Goal: Information Seeking & Learning: Learn about a topic

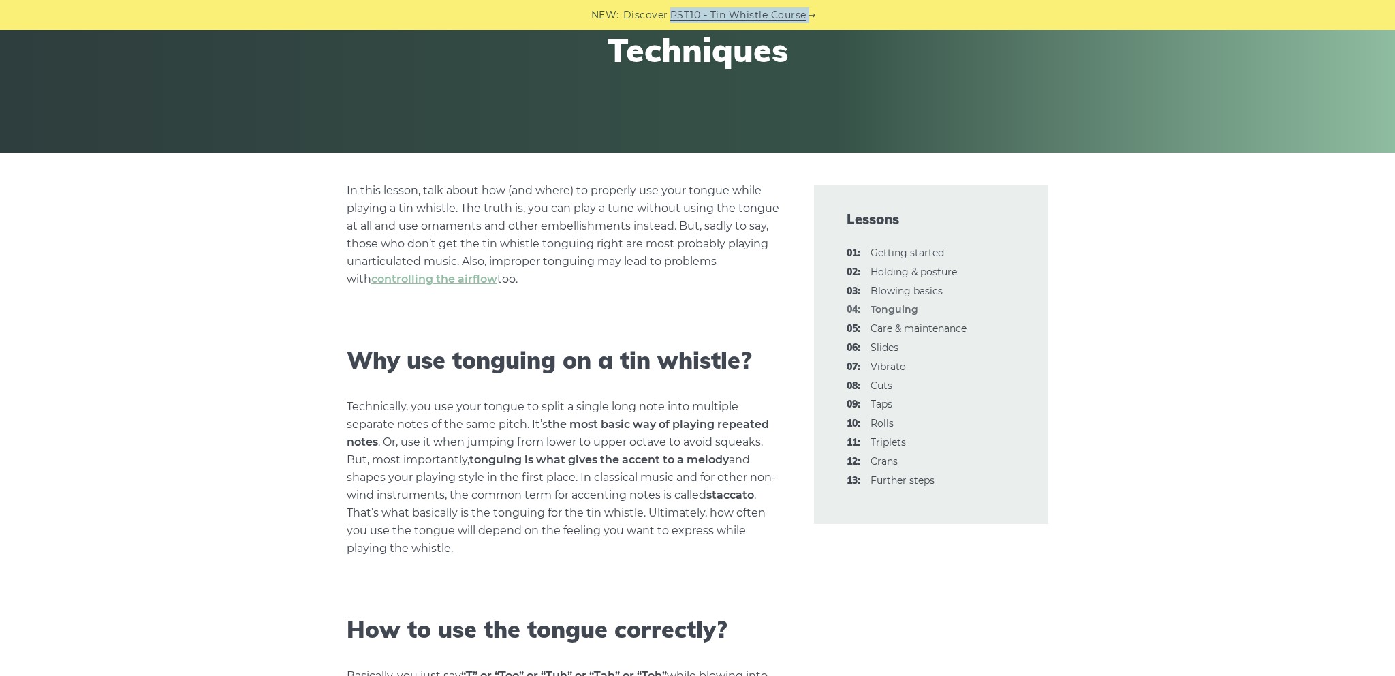
scroll to position [217, 0]
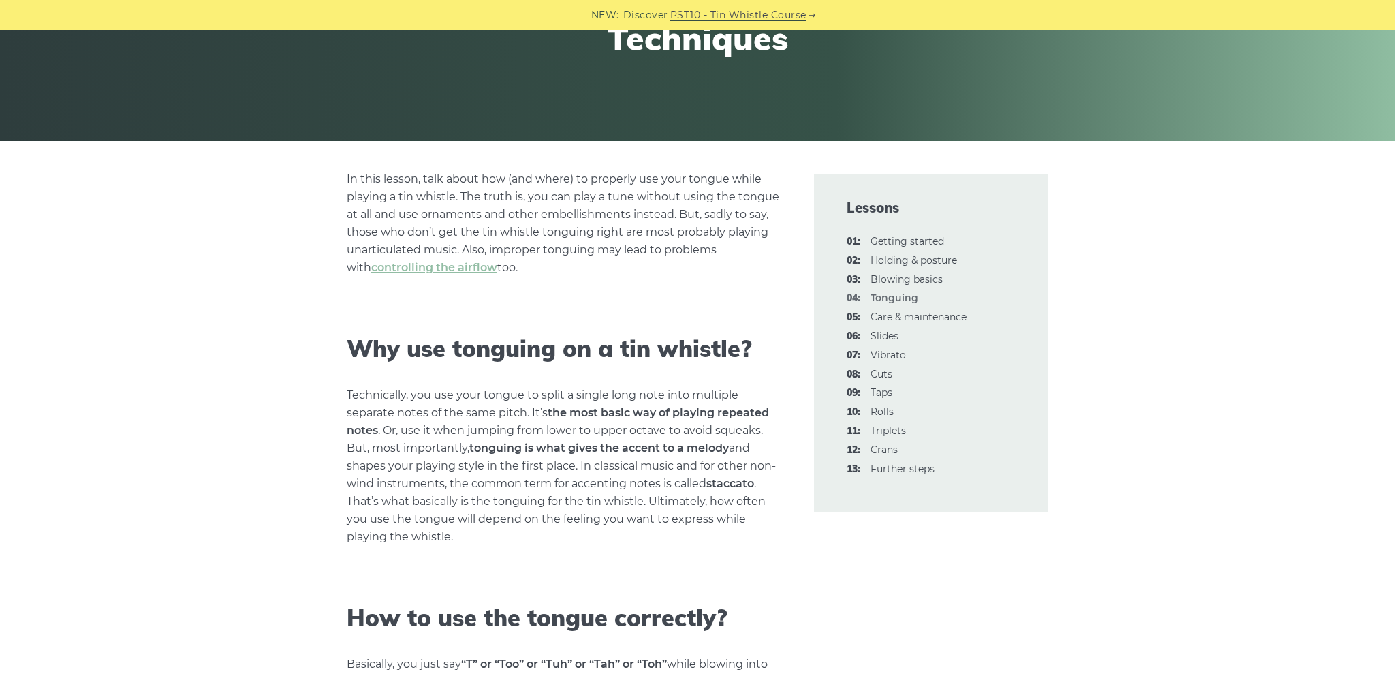
click at [883, 266] on li "02: Holding & posture" at bounding box center [931, 261] width 169 height 16
click at [883, 262] on link "02: Holding & posture" at bounding box center [913, 260] width 86 height 12
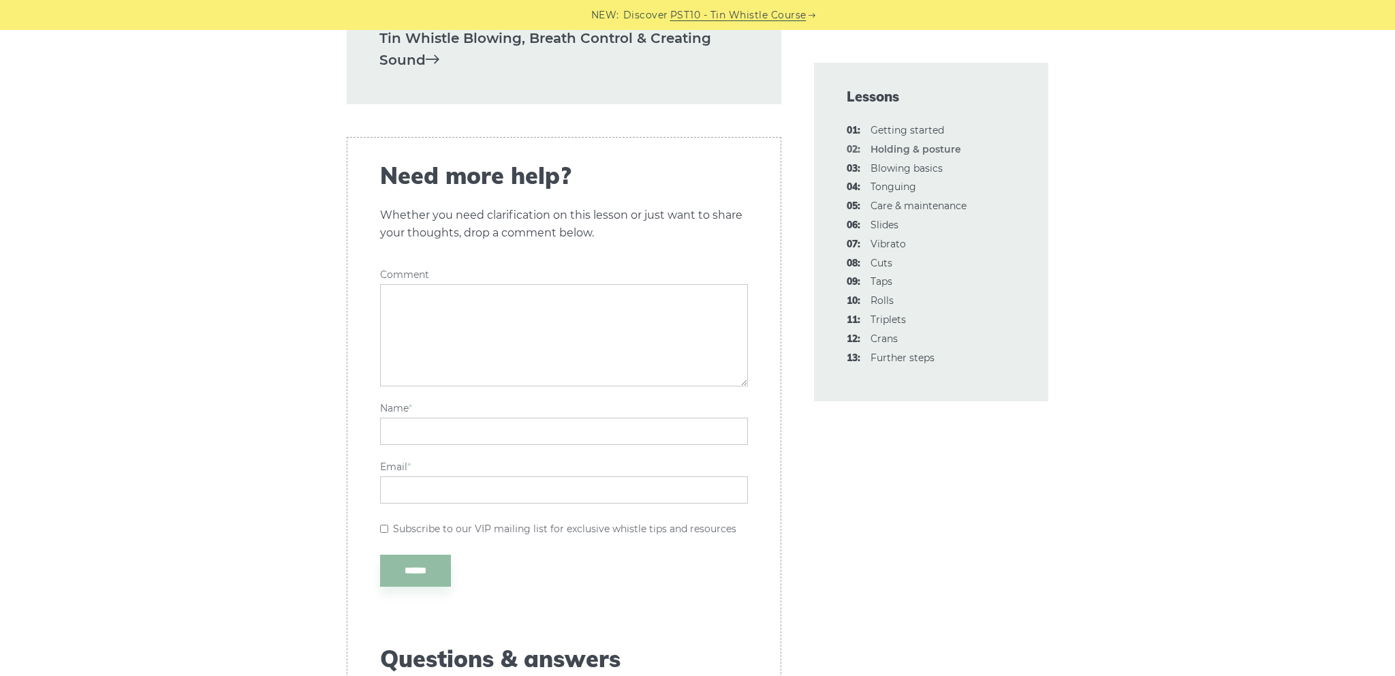
scroll to position [2225, 0]
click at [908, 168] on link "03: Blowing basics" at bounding box center [906, 168] width 72 height 12
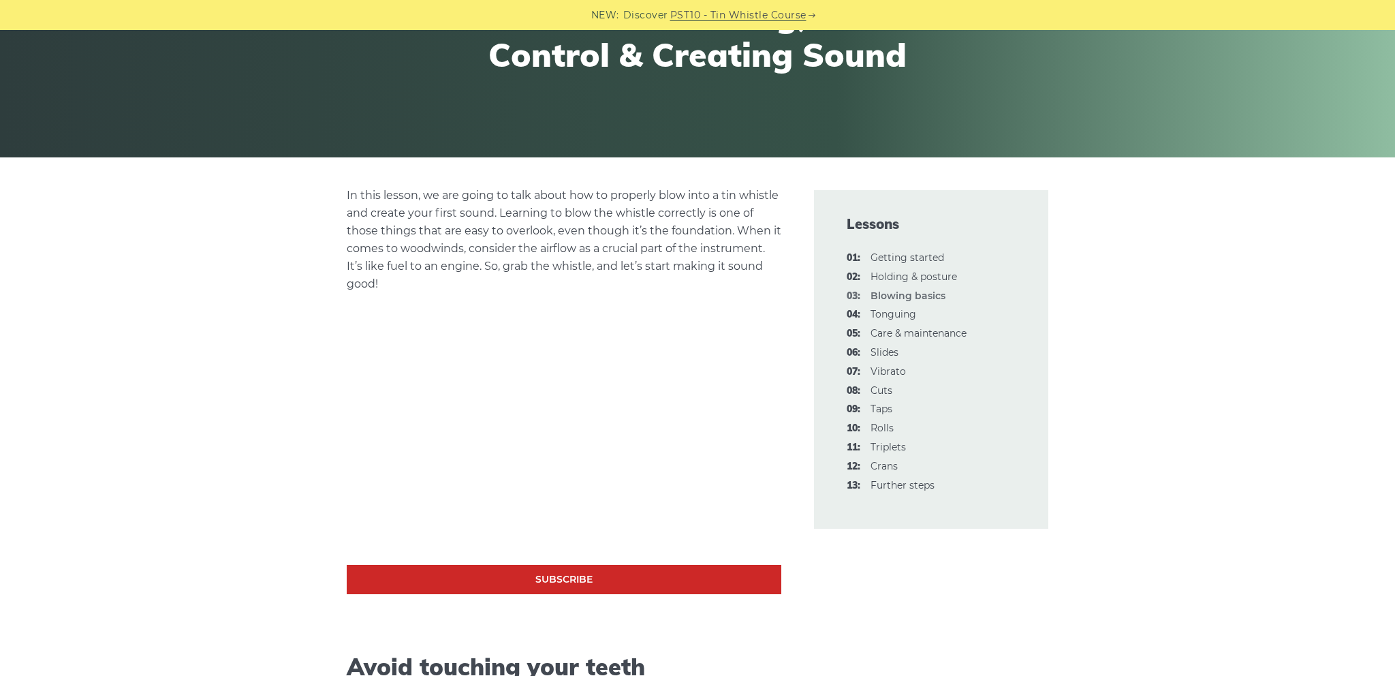
scroll to position [205, 0]
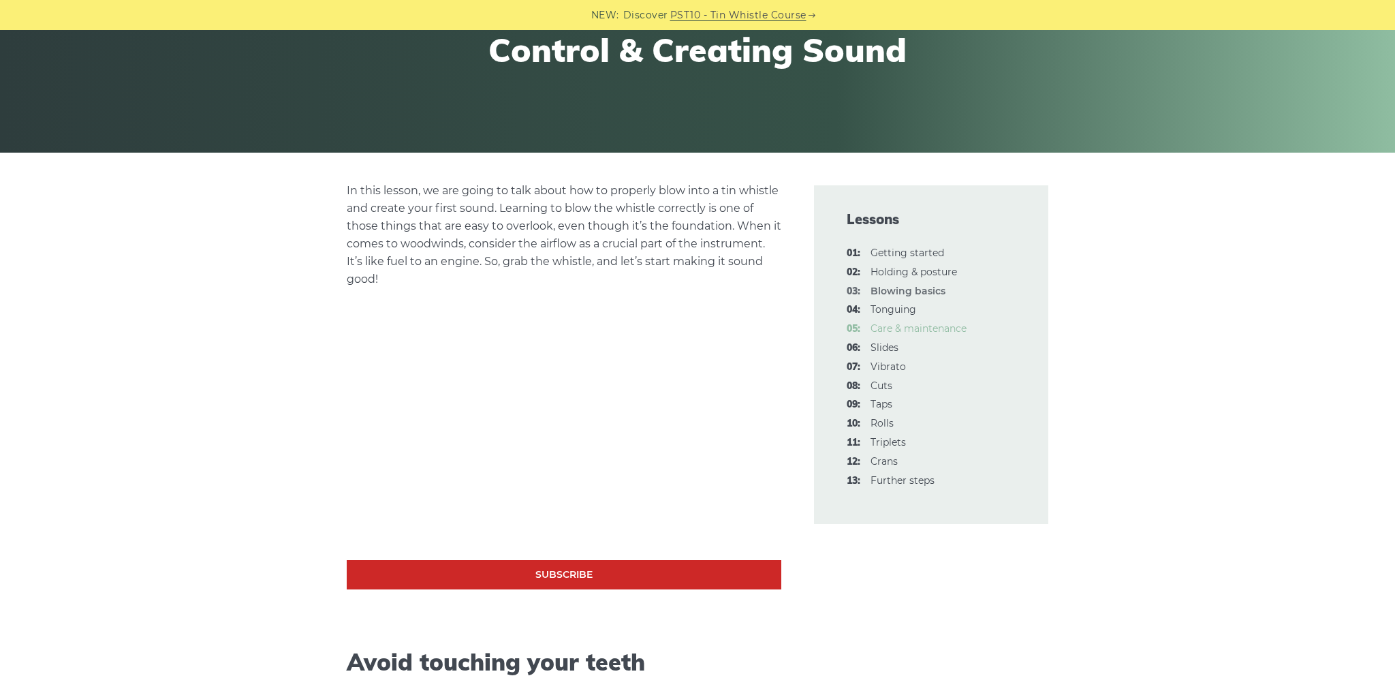
click at [898, 324] on link "05: Care & maintenance" at bounding box center [918, 328] width 96 height 12
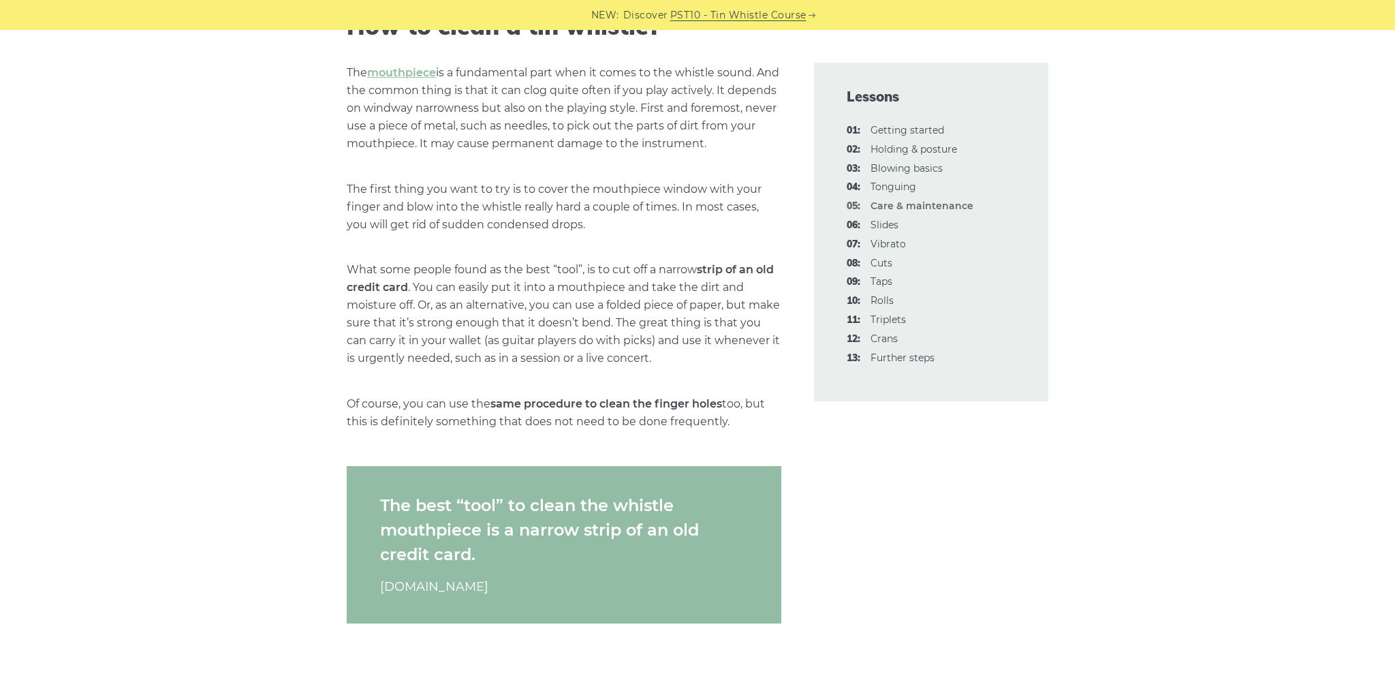
scroll to position [347, 0]
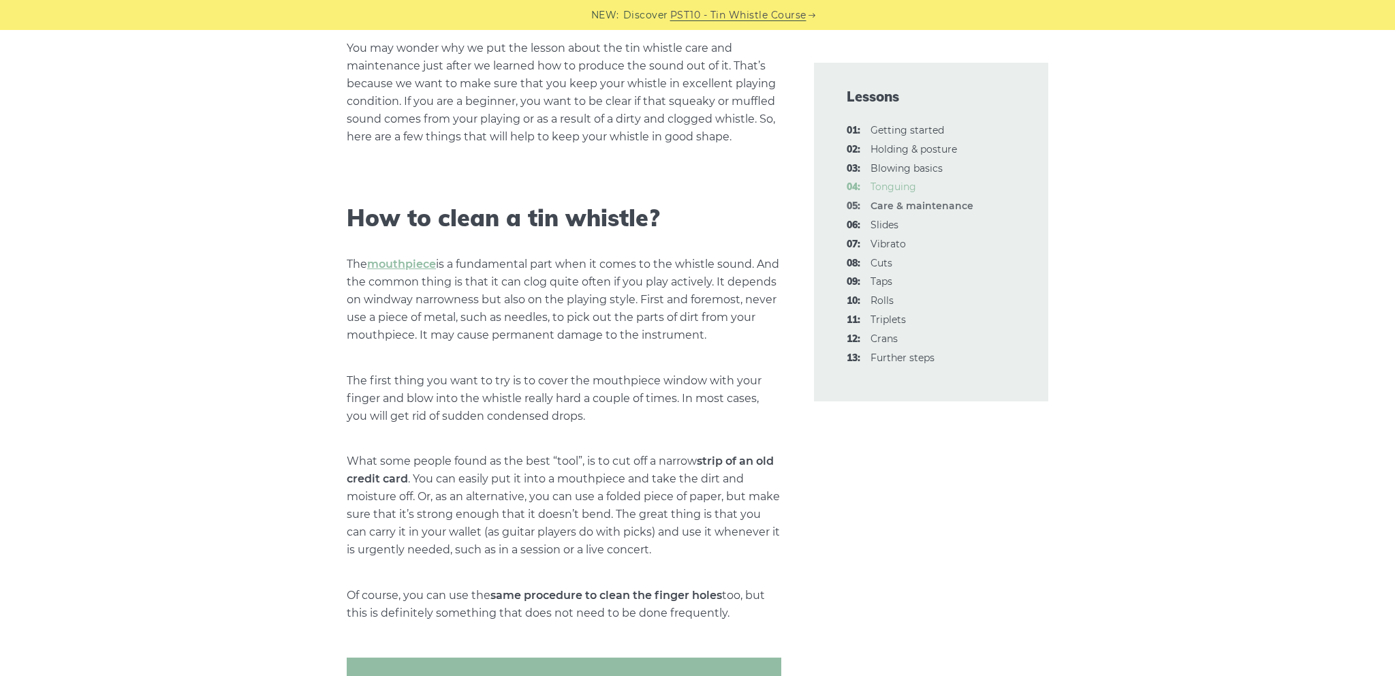
click at [909, 187] on link "04: Tonguing" at bounding box center [893, 186] width 46 height 12
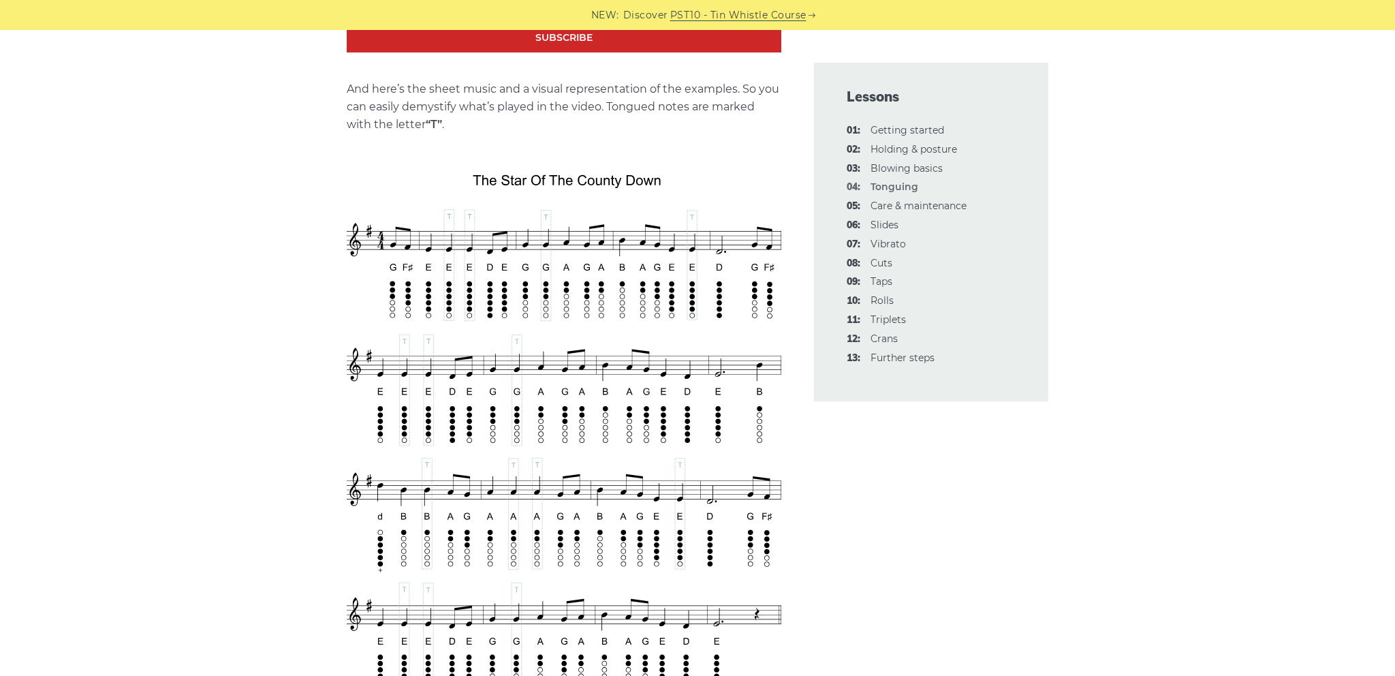
scroll to position [2239, 0]
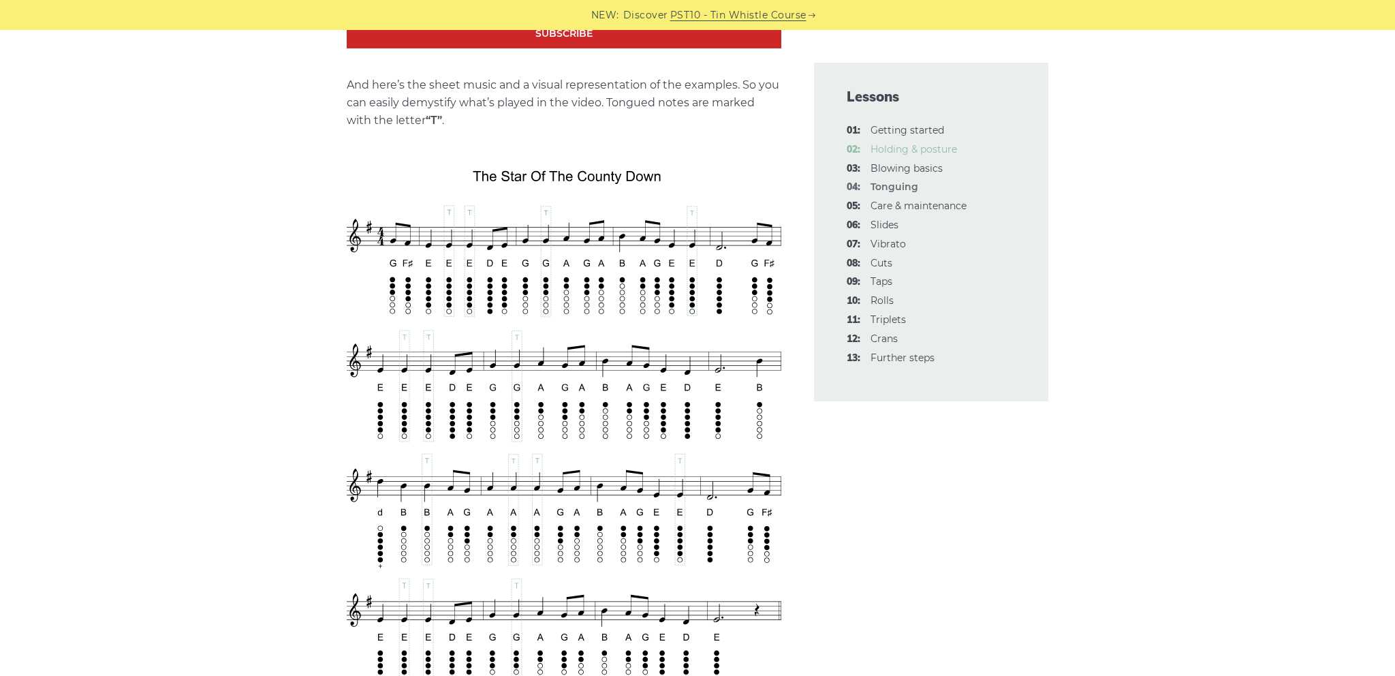
click at [906, 148] on link "02: Holding & posture" at bounding box center [913, 149] width 86 height 12
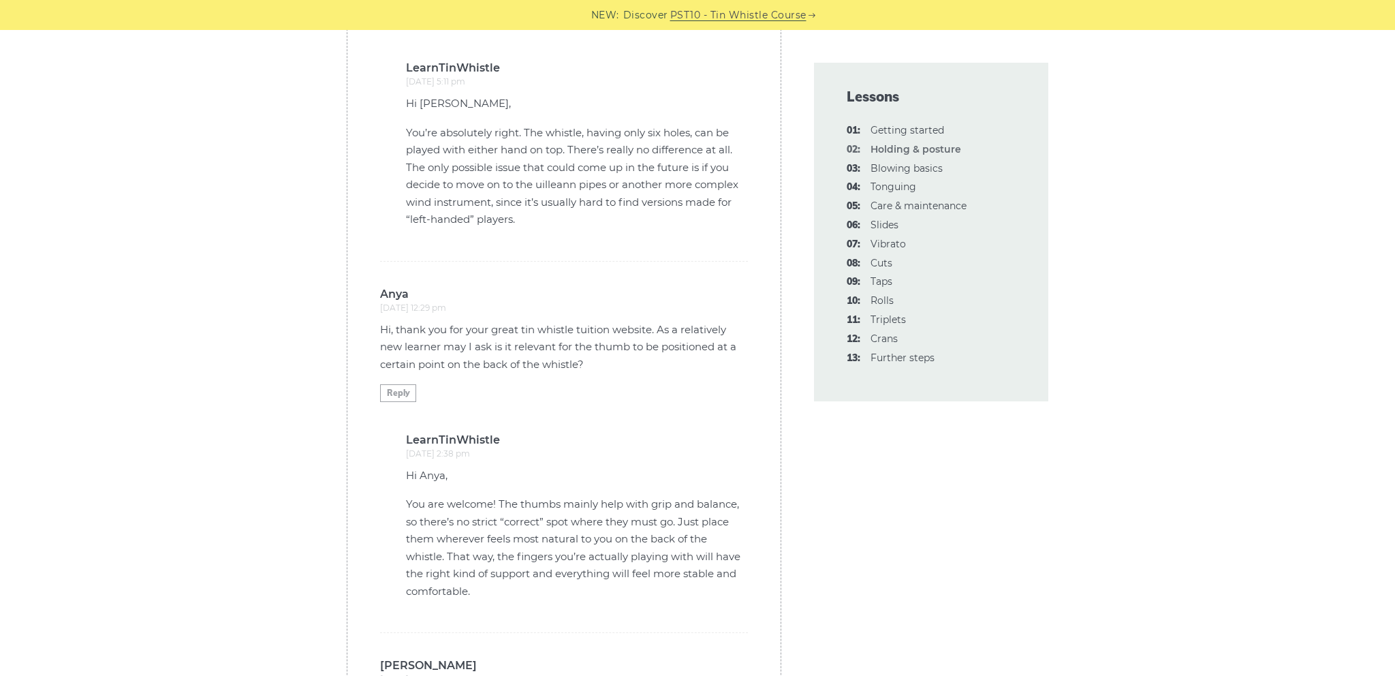
scroll to position [3030, 0]
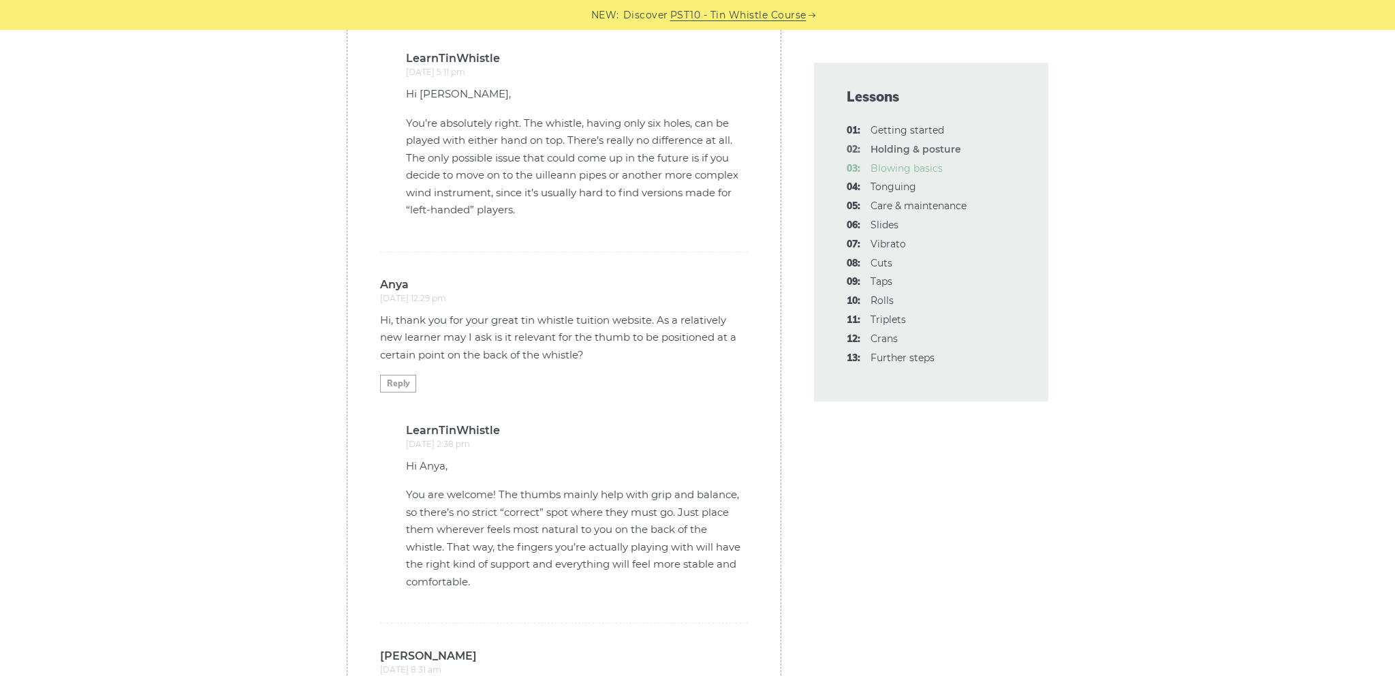
click at [911, 165] on link "03: Blowing basics" at bounding box center [906, 168] width 72 height 12
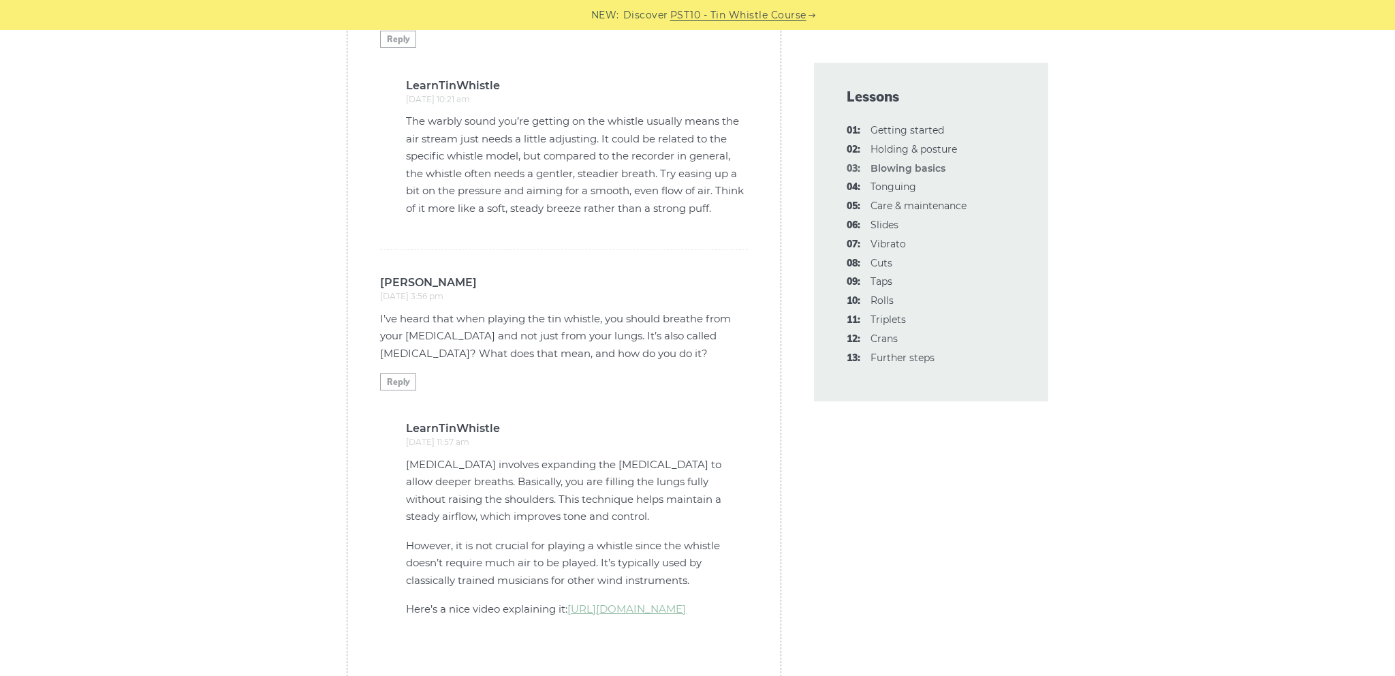
scroll to position [4181, 0]
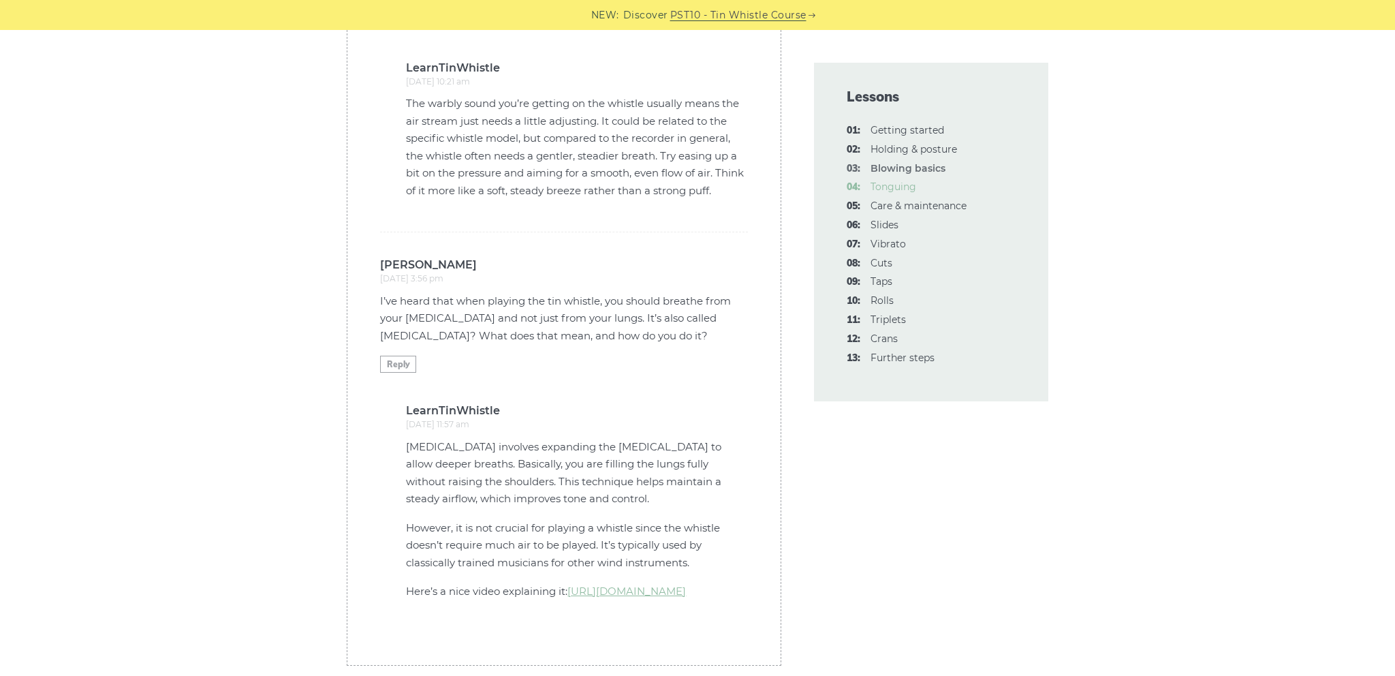
click at [886, 185] on link "04: Tonguing" at bounding box center [893, 186] width 46 height 12
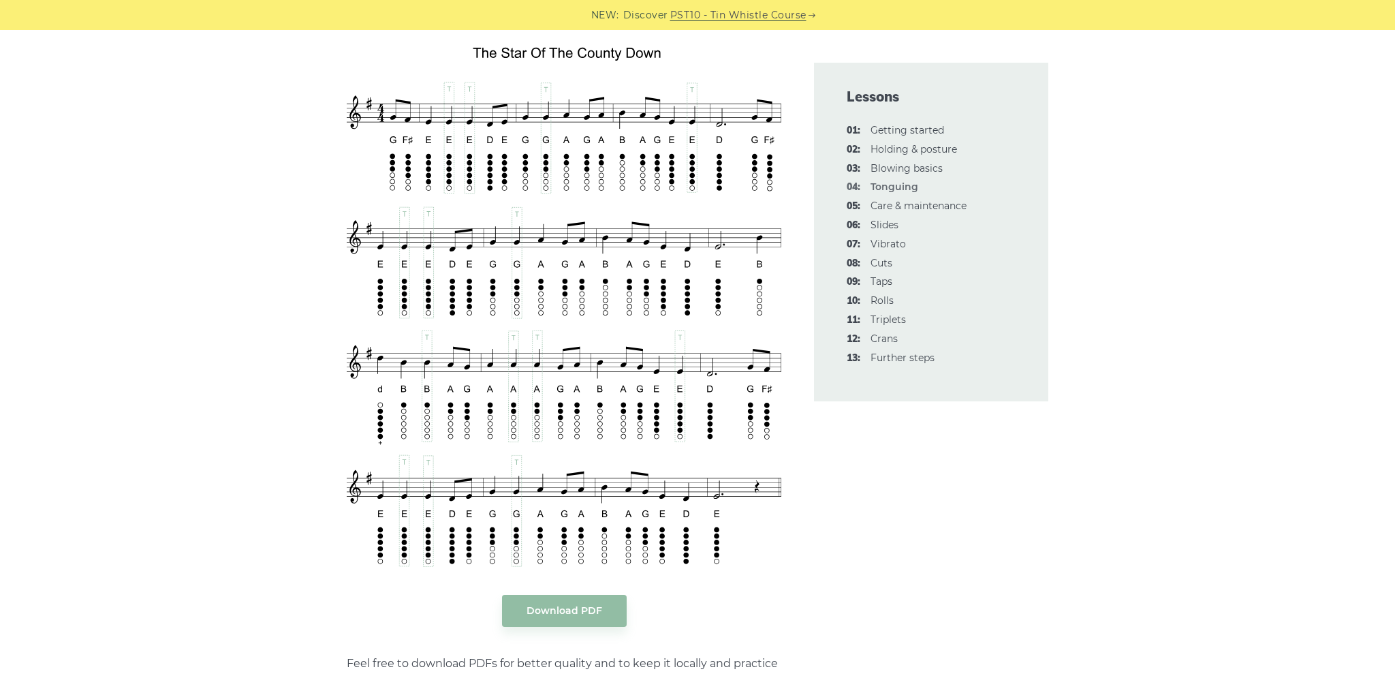
scroll to position [2337, 0]
